Goal: Information Seeking & Learning: Learn about a topic

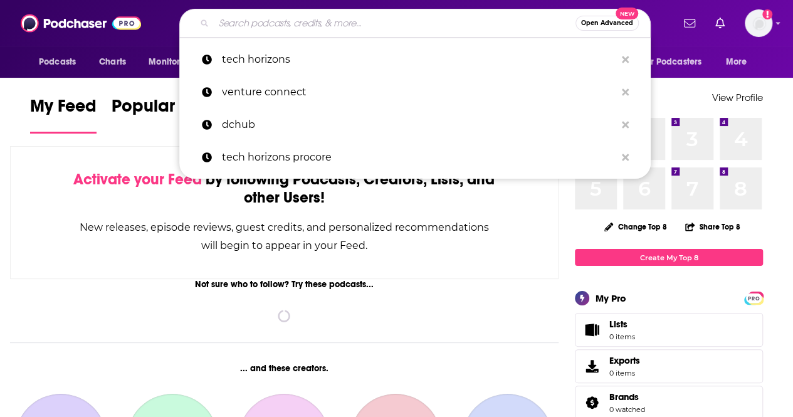
paste input "Tech Café"
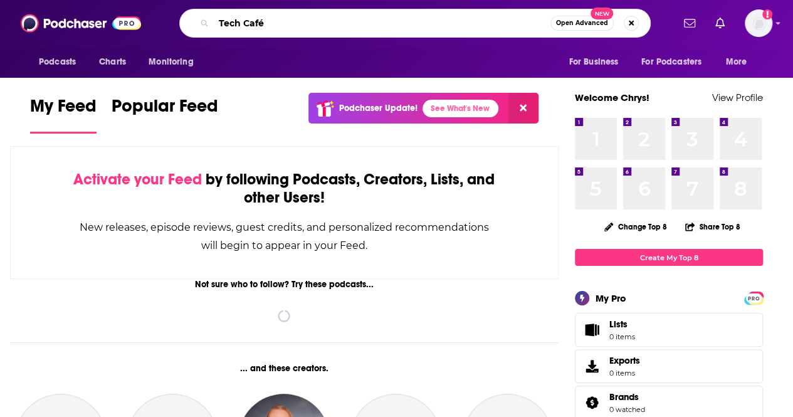
type input "Tech Café"
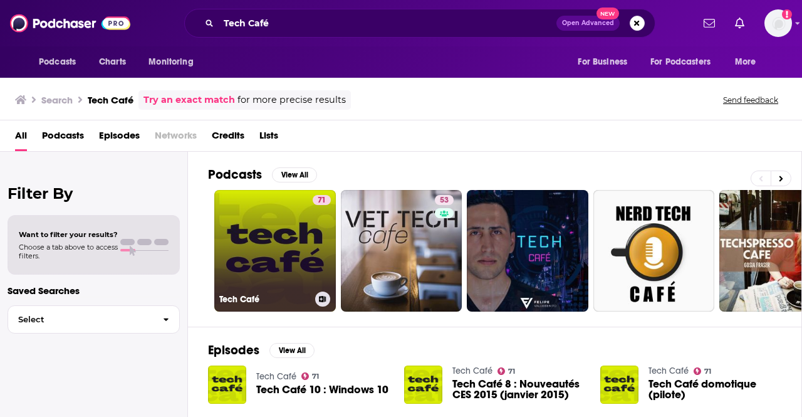
click at [302, 306] on link "71 Tech Café" at bounding box center [275, 251] width 122 height 122
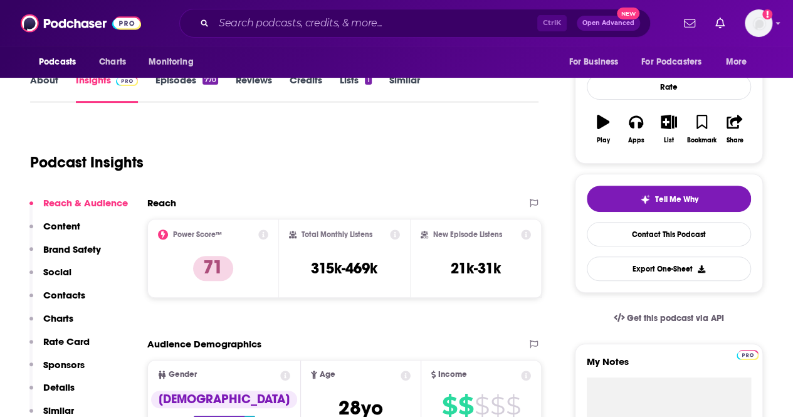
scroll to position [181, 0]
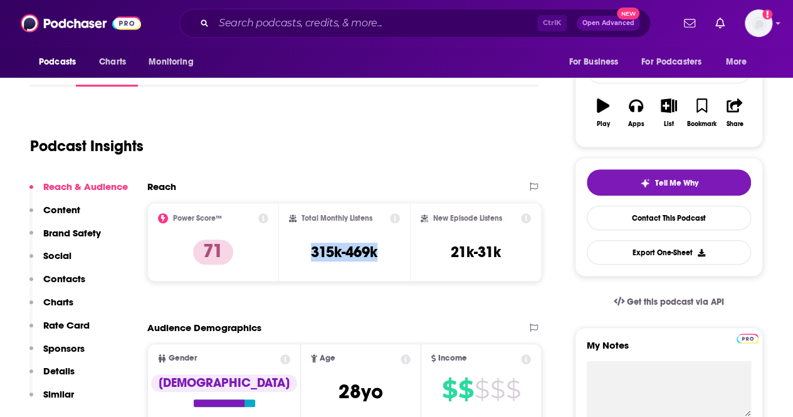
drag, startPoint x: 375, startPoint y: 249, endPoint x: 288, endPoint y: 254, distance: 86.7
click at [289, 254] on div "Total Monthly Listens 315k-469k" at bounding box center [345, 242] width 112 height 58
click at [397, 217] on icon at bounding box center [395, 218] width 10 height 10
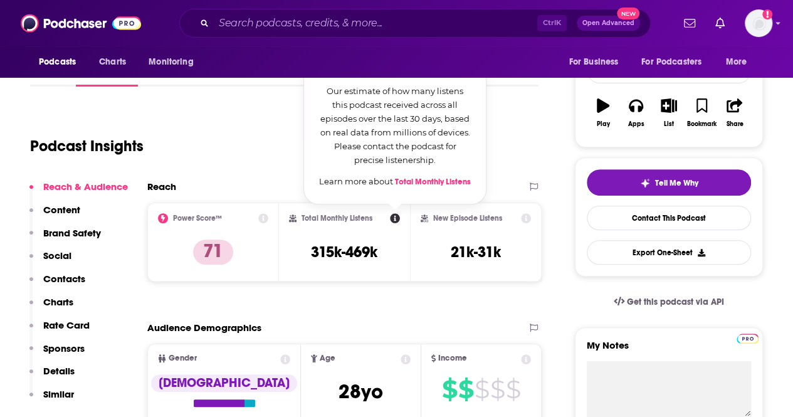
click at [380, 254] on div "Total Monthly Listens Total Monthly Listens Our estimate of how many listens th…" at bounding box center [345, 242] width 112 height 58
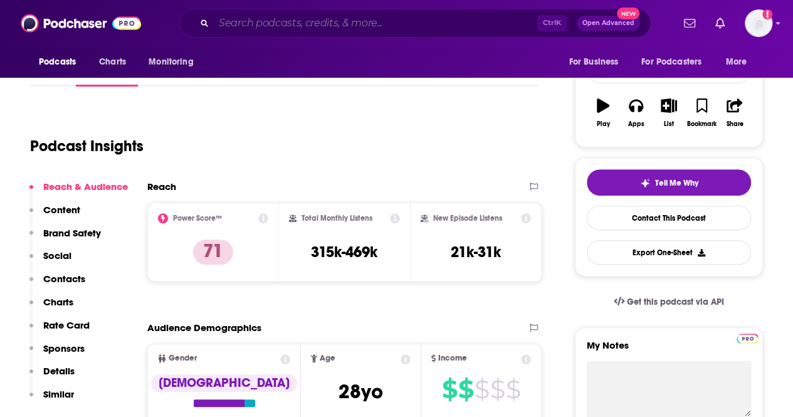
click at [290, 32] on input "Search podcasts, credits, & more..." at bounding box center [375, 23] width 323 height 20
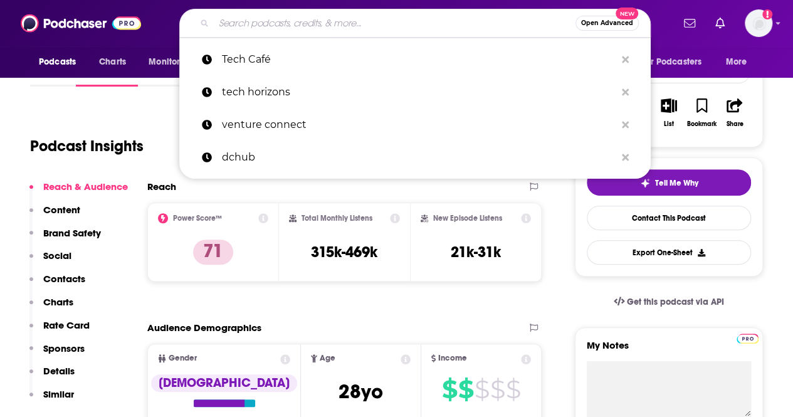
paste input "IA en Entreprise - Exploiter l'IA sur TIME"
type input "IA en Entreprise - Exploiter l'IA sur TIME"
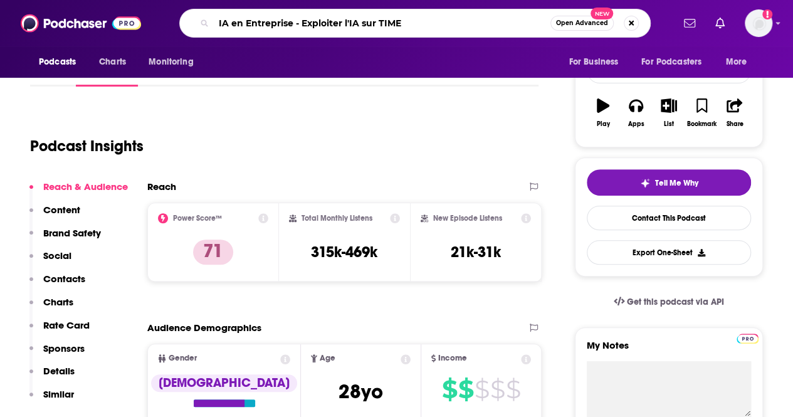
click at [290, 32] on input "IA en Entreprise - Exploiter l'IA sur TIME" at bounding box center [382, 23] width 337 height 20
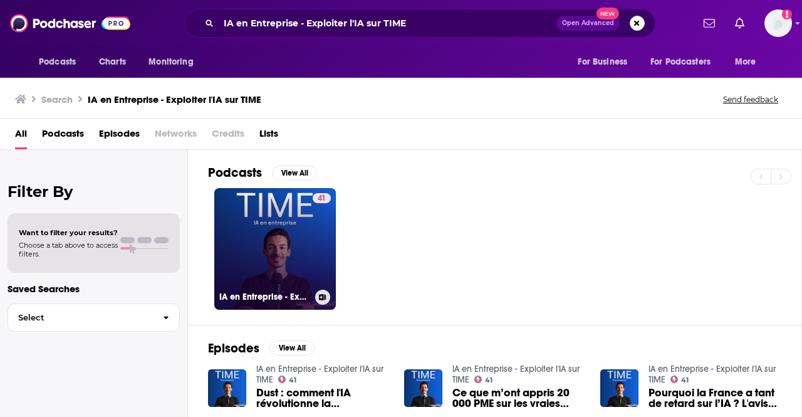
click at [296, 276] on link "41 IA en Entreprise - Exploiter l'IA sur TIME" at bounding box center [275, 249] width 122 height 122
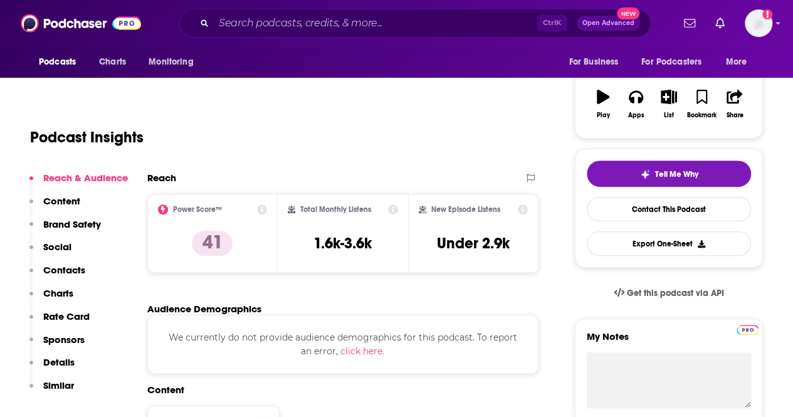
scroll to position [192, 0]
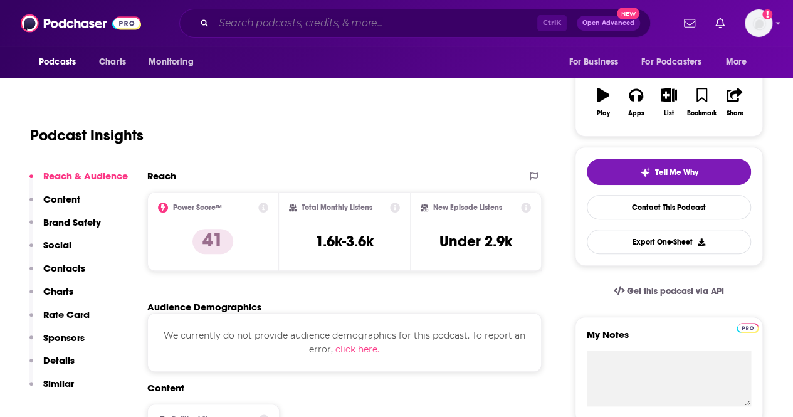
click at [339, 24] on input "Search podcasts, credits, & more..." at bounding box center [375, 23] width 323 height 20
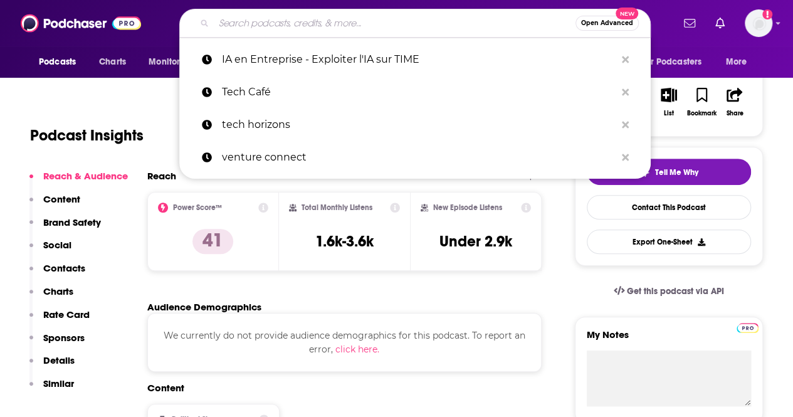
paste input "Culture IA"
type input "Culture IA"
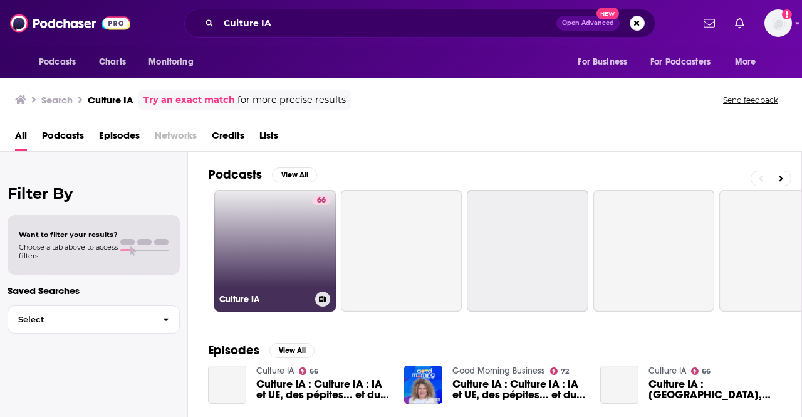
click at [263, 262] on link "66 Culture IA" at bounding box center [275, 251] width 122 height 122
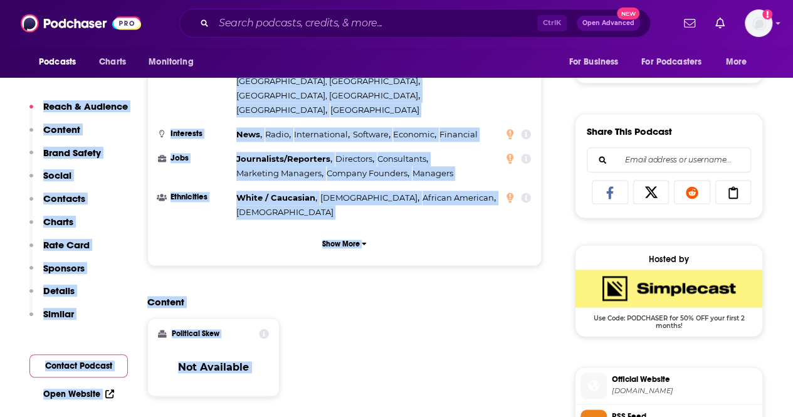
scroll to position [934, 0]
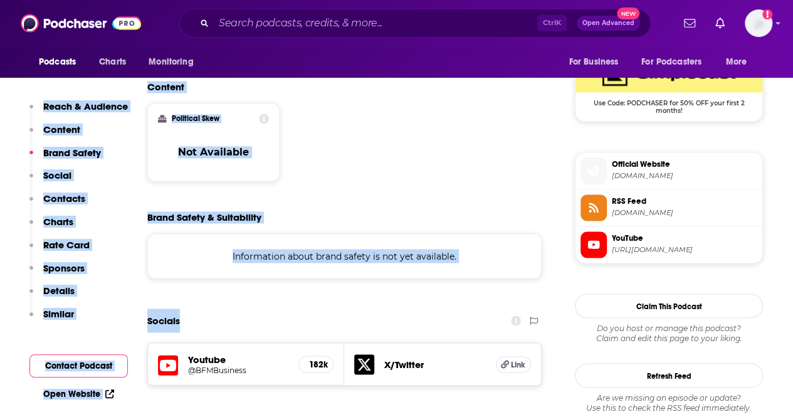
drag, startPoint x: 172, startPoint y: 117, endPoint x: 308, endPoint y: 253, distance: 191.9
click at [78, 132] on p "Content" at bounding box center [61, 129] width 37 height 12
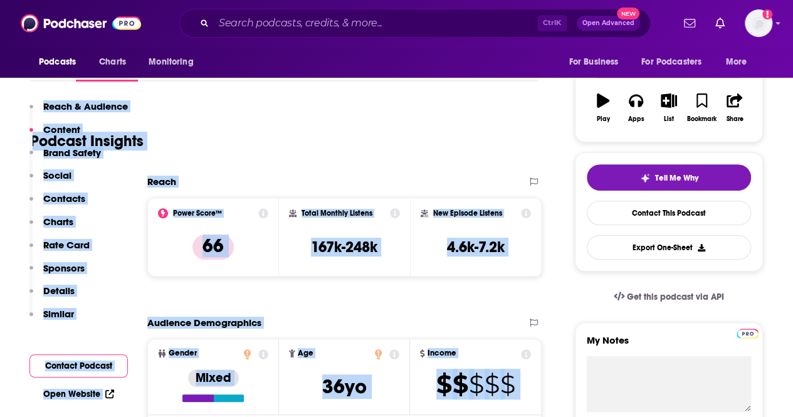
scroll to position [0, 0]
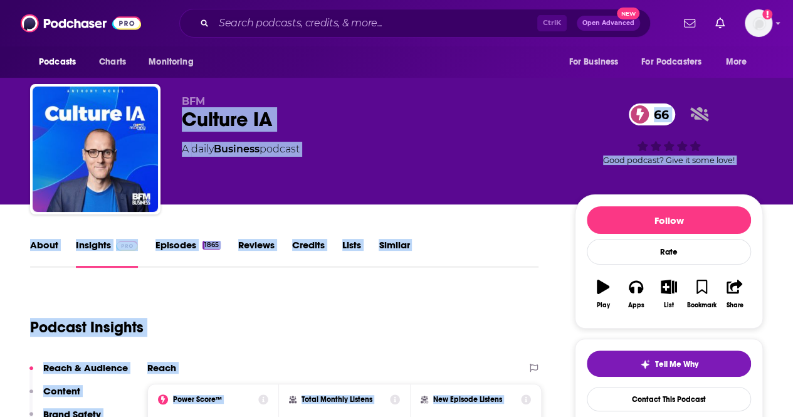
click at [246, 266] on link "Reviews" at bounding box center [256, 253] width 36 height 29
click at [44, 240] on link "About" at bounding box center [44, 253] width 28 height 29
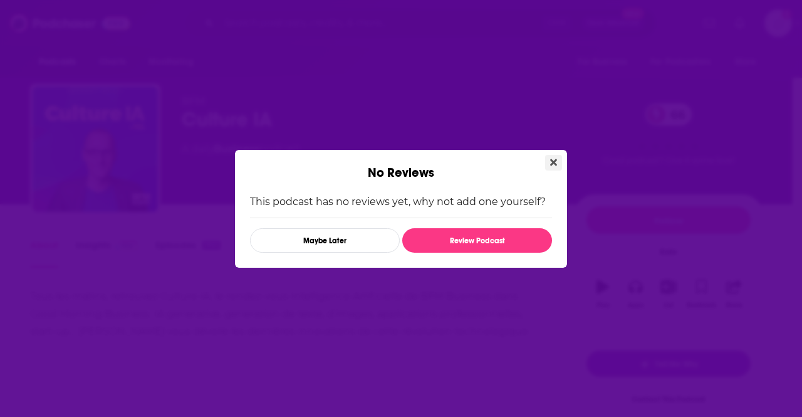
click at [551, 162] on icon "Close" at bounding box center [553, 162] width 7 height 10
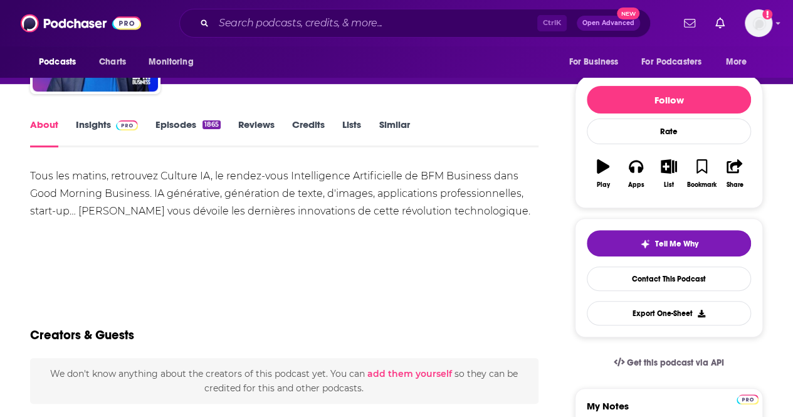
scroll to position [122, 0]
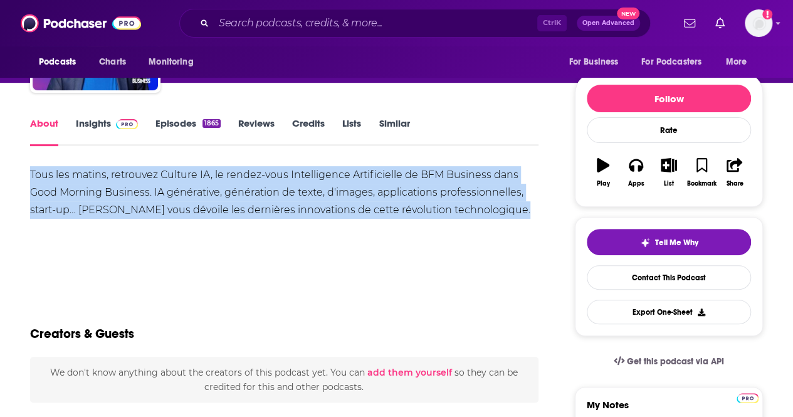
drag, startPoint x: 516, startPoint y: 222, endPoint x: 0, endPoint y: 169, distance: 518.5
copy div "Tous les matins, retrouvez Culture IA, le rendez-vous Intelligence Artificielle…"
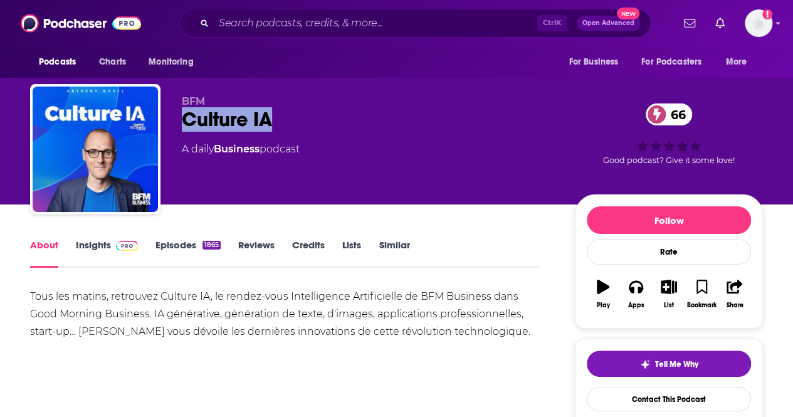
drag, startPoint x: 283, startPoint y: 114, endPoint x: 173, endPoint y: 120, distance: 109.8
click at [173, 120] on div "BFM Culture IA 66 A daily Business podcast 66 Good podcast? Give it some love!" at bounding box center [396, 151] width 733 height 135
copy h1 "Culture IA"
